Goal: Navigation & Orientation: Go to known website

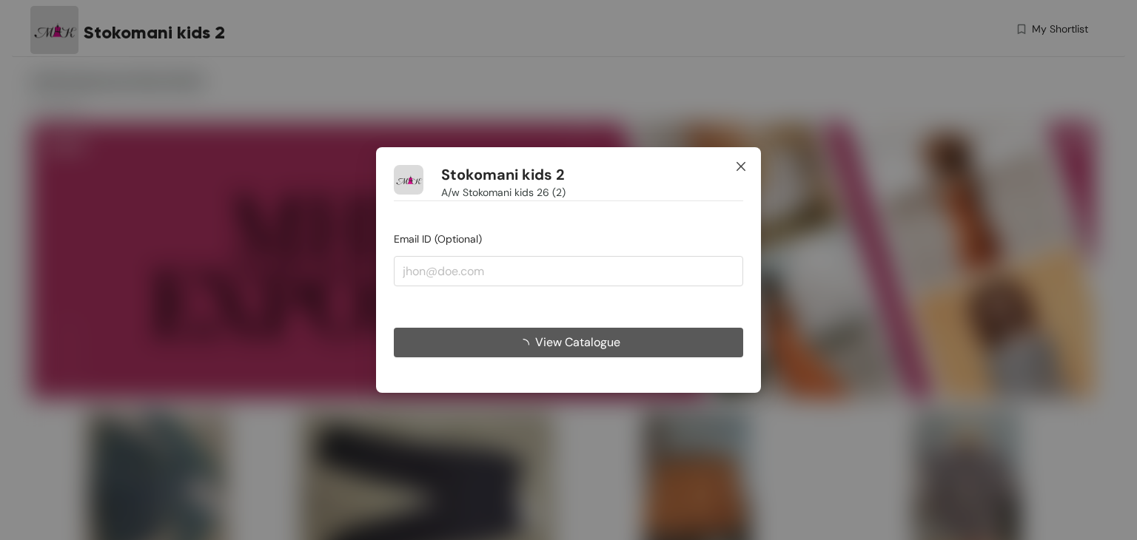
click at [748, 169] on span "Close" at bounding box center [741, 167] width 40 height 40
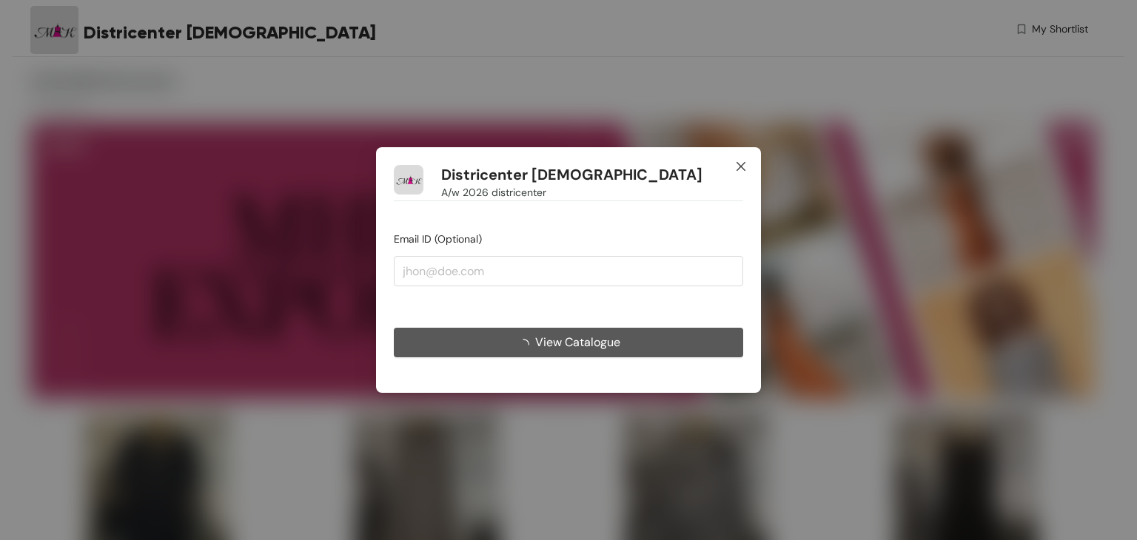
click at [740, 158] on span "Close" at bounding box center [741, 167] width 40 height 40
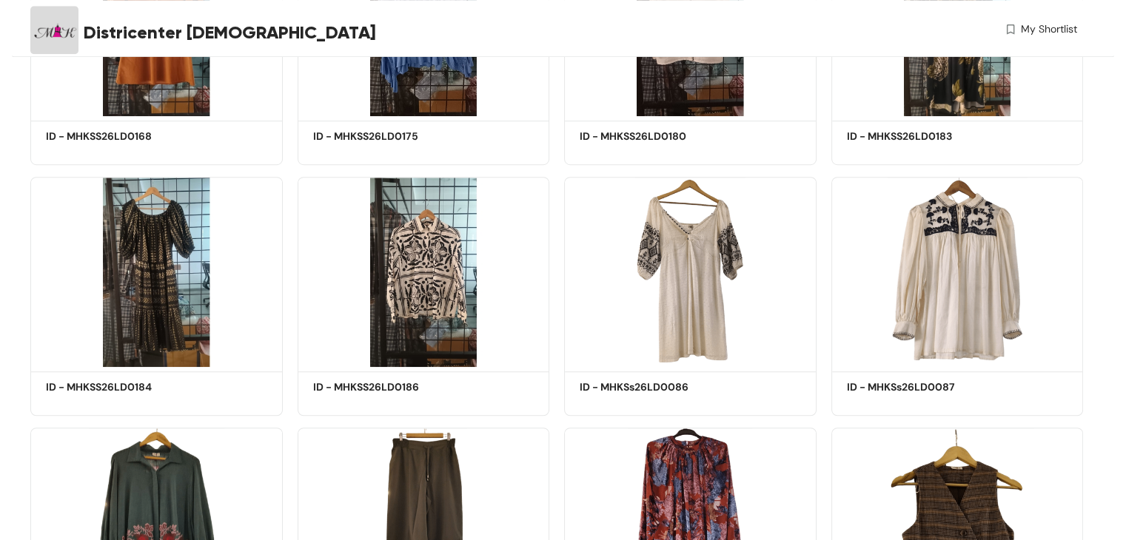
scroll to position [1010, 0]
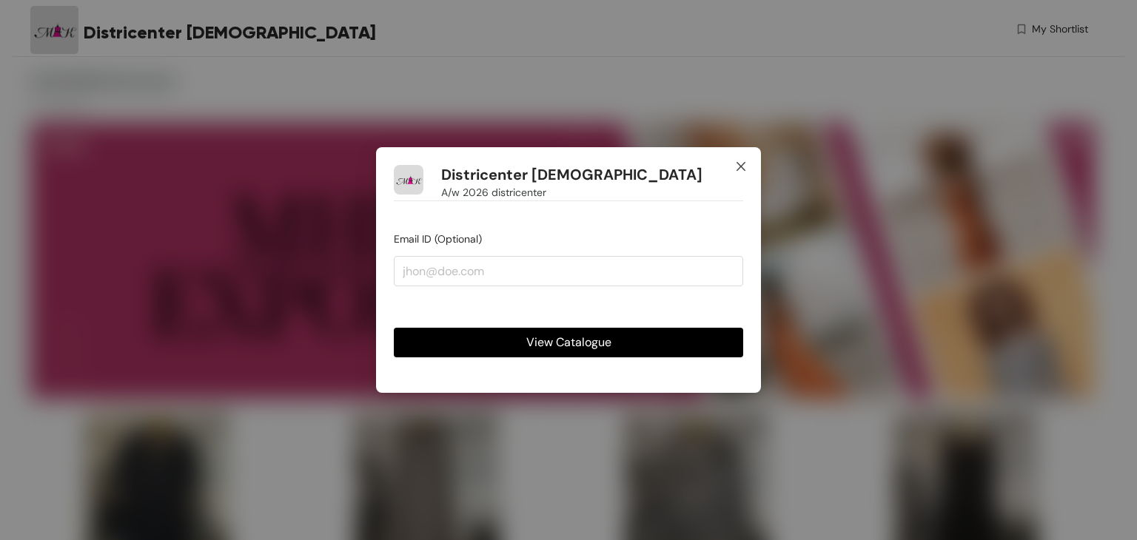
click at [734, 178] on span "Close" at bounding box center [741, 167] width 40 height 40
